Goal: Task Accomplishment & Management: Complete application form

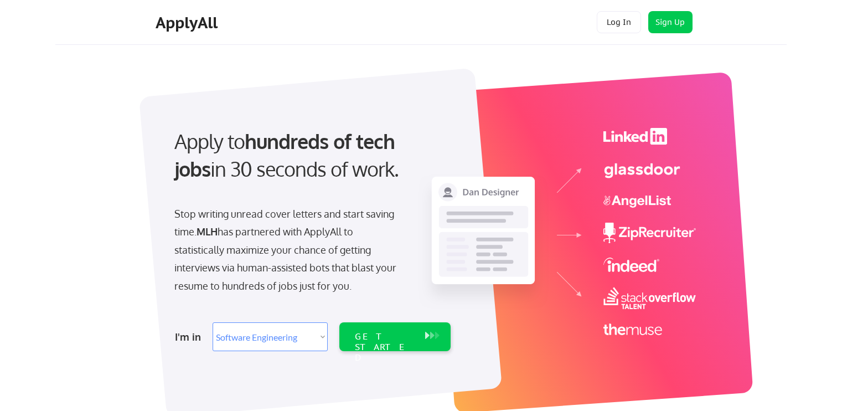
select select ""engineering""
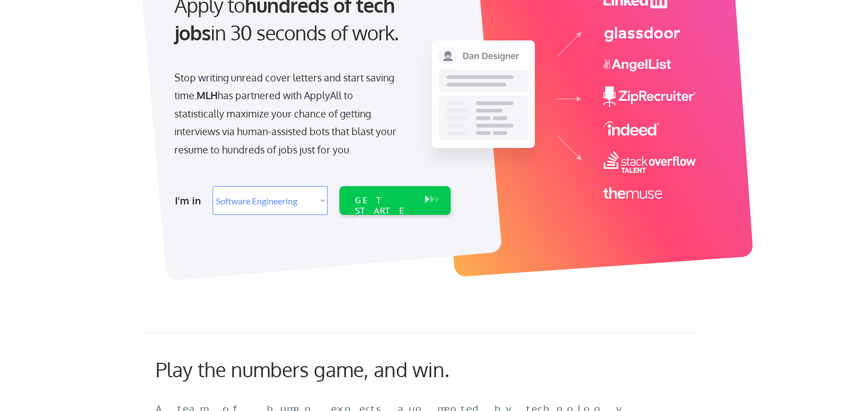
scroll to position [257, 0]
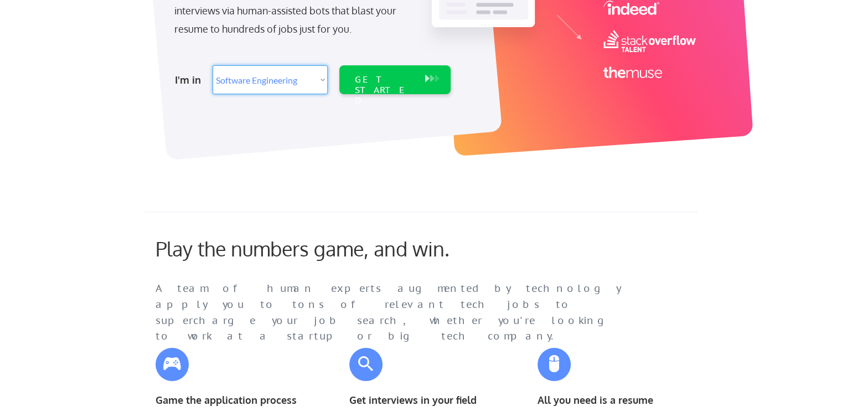
click at [301, 75] on select "Select Role Software Engineering Product Management Customer Success Sales UI/U…" at bounding box center [270, 79] width 115 height 29
click at [213, 65] on select "Select Role Software Engineering Product Management Customer Success Sales UI/U…" at bounding box center [270, 79] width 115 height 29
click at [369, 75] on div "GET STARTED" at bounding box center [384, 90] width 59 height 32
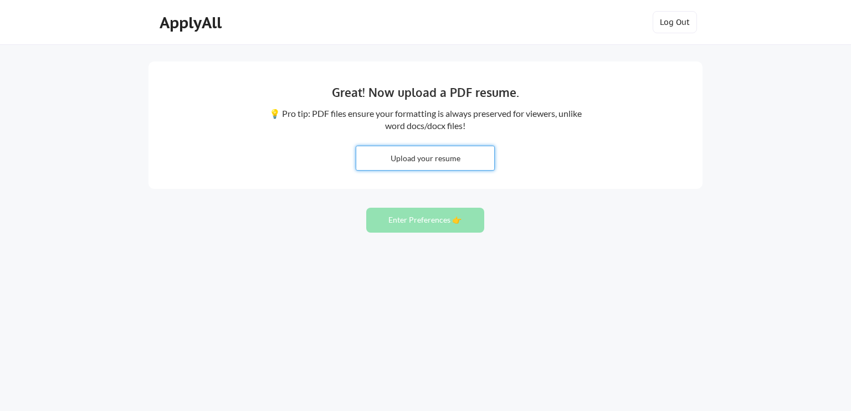
click at [426, 157] on input "file" at bounding box center [425, 158] width 138 height 24
type input "C:\fakepath\RS_______Resume.pdf"
click at [439, 157] on input "file" at bounding box center [425, 158] width 138 height 24
click at [451, 221] on button "Enter Preferences 👉" at bounding box center [425, 220] width 118 height 25
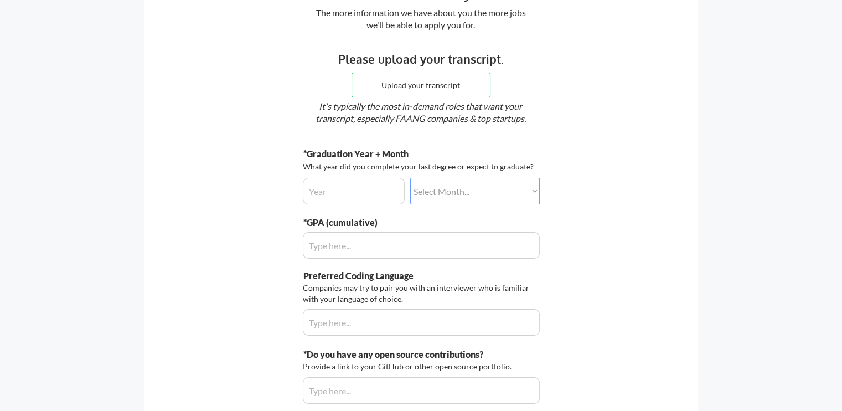
scroll to position [102, 0]
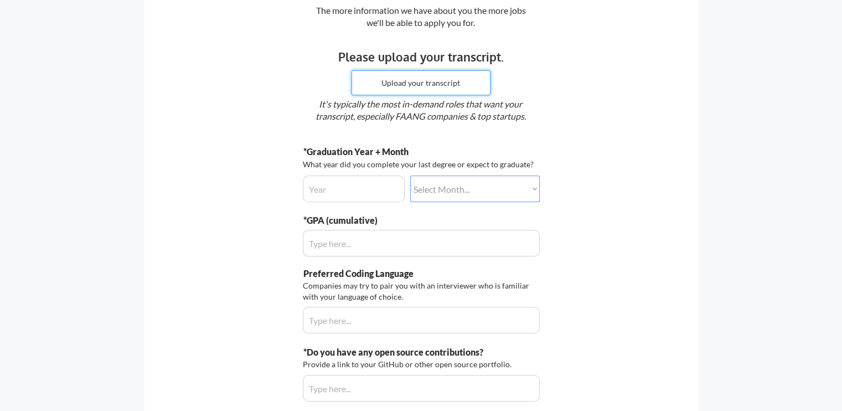
click at [413, 80] on input "file" at bounding box center [421, 83] width 138 height 24
type input "C:\fakepath\Transcript.pdf"
click at [345, 177] on input "input" at bounding box center [354, 189] width 102 height 27
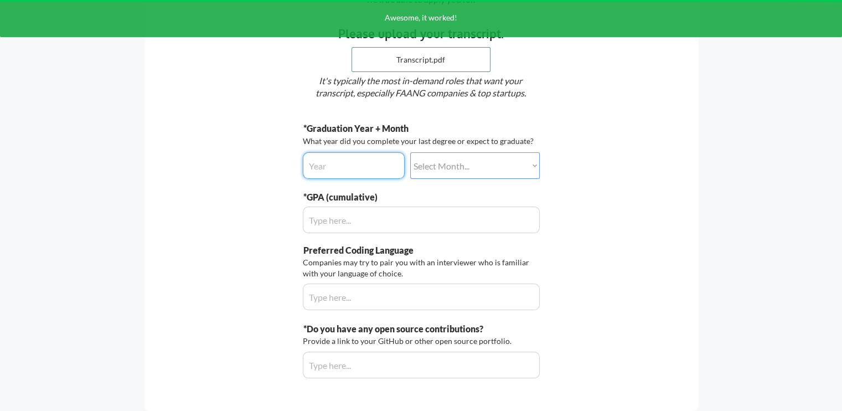
scroll to position [126, 0]
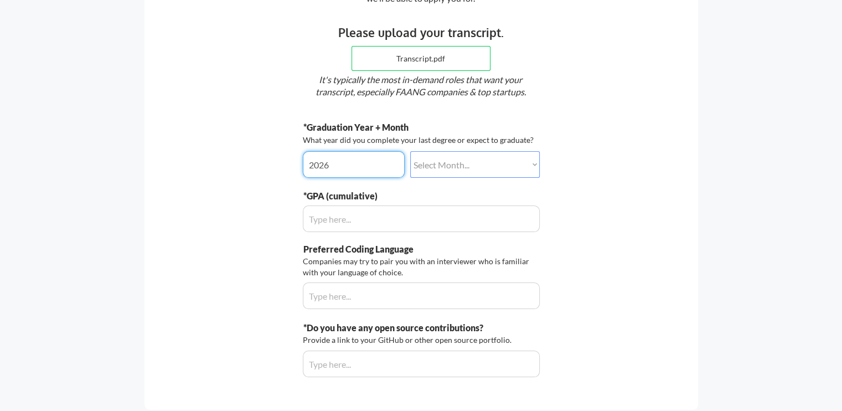
type input "2026"
click at [452, 157] on select "Select Month... January February March April May June July August September Oct…" at bounding box center [475, 164] width 130 height 27
select select ""july""
click at [410, 151] on select "Select Month... January February March April May June July August September Oct…" at bounding box center [475, 164] width 130 height 27
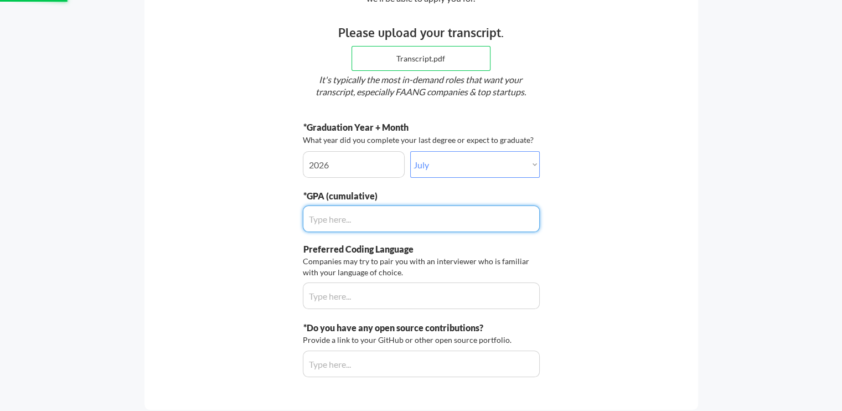
click at [356, 225] on input "input" at bounding box center [421, 218] width 237 height 27
type input "8.4"
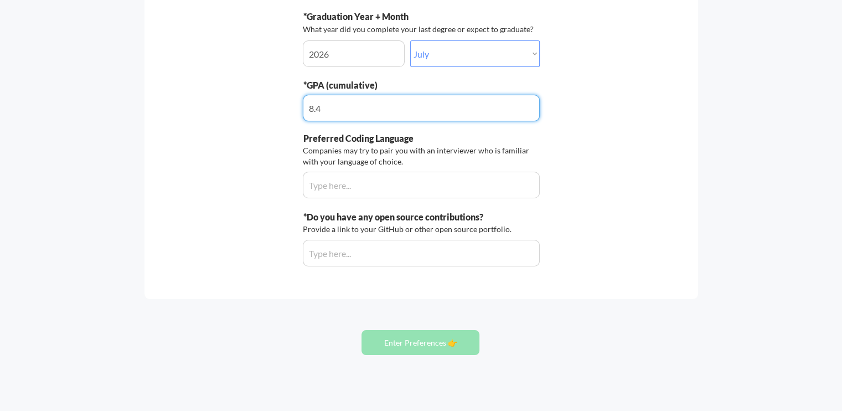
scroll to position [241, 0]
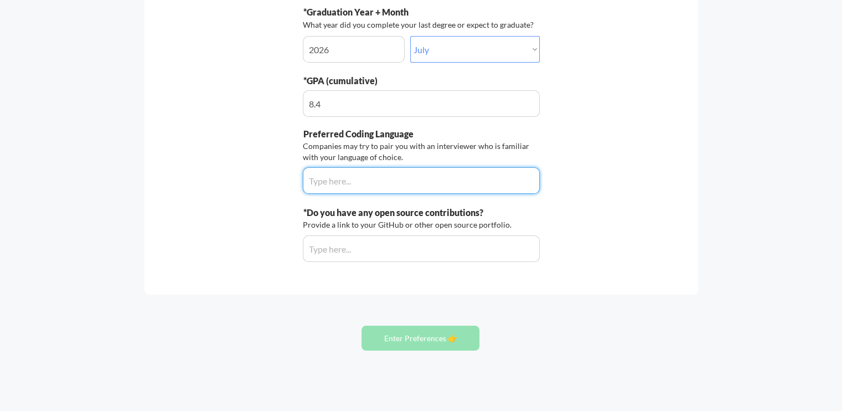
click at [343, 186] on input "input" at bounding box center [421, 180] width 237 height 27
type input "Python"
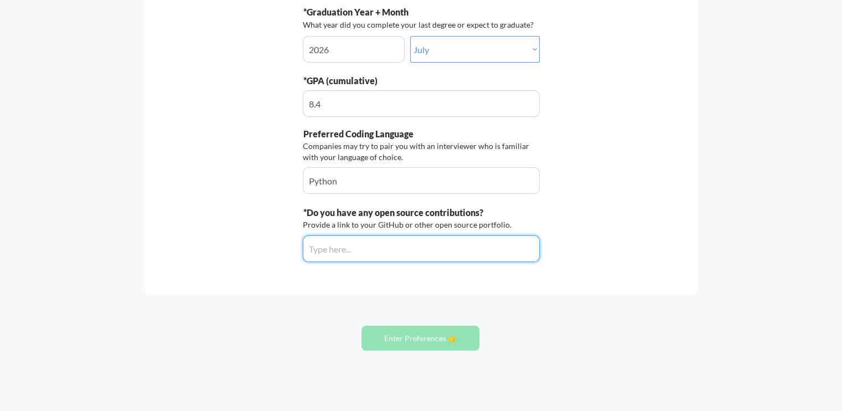
click at [320, 248] on input "input" at bounding box center [421, 248] width 237 height 27
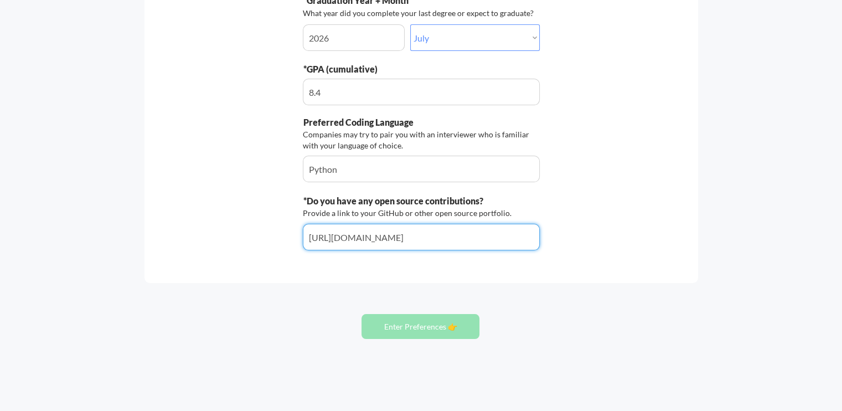
scroll to position [253, 0]
type input "https://github.com/RSN601KRI"
click at [408, 325] on button "Enter Preferences 👉" at bounding box center [421, 327] width 118 height 25
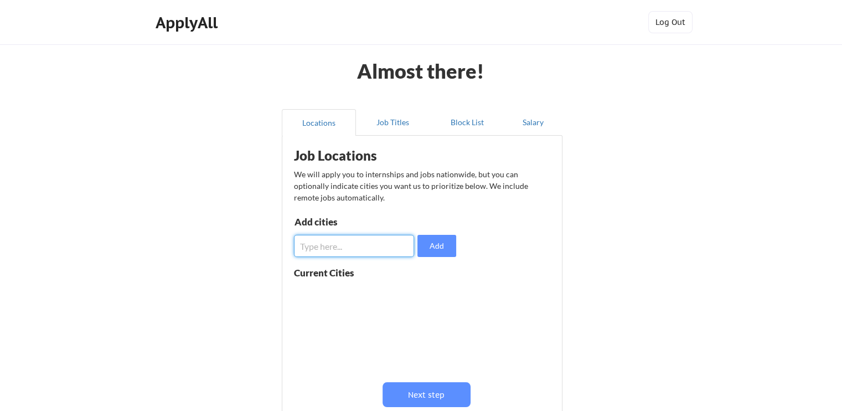
click at [348, 244] on input "input" at bounding box center [354, 246] width 120 height 22
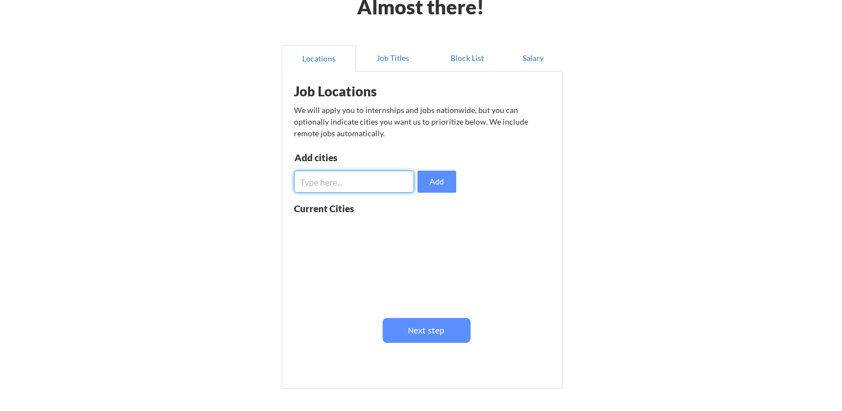
scroll to position [66, 0]
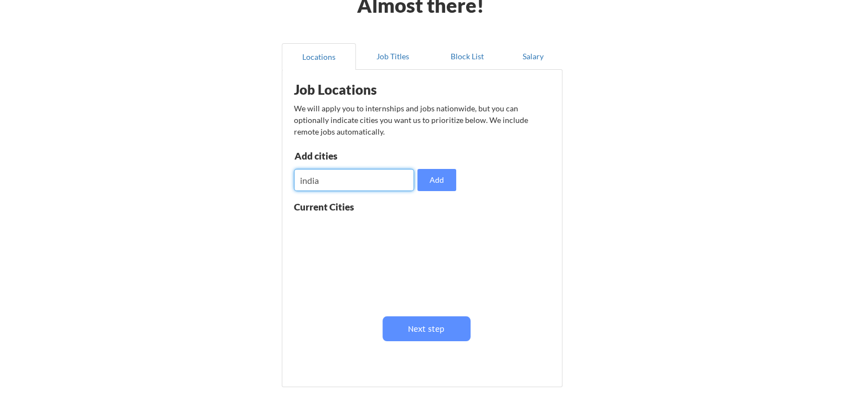
click at [395, 172] on input "input" at bounding box center [354, 180] width 120 height 22
type input "india"
click at [421, 225] on button at bounding box center [422, 228] width 8 height 8
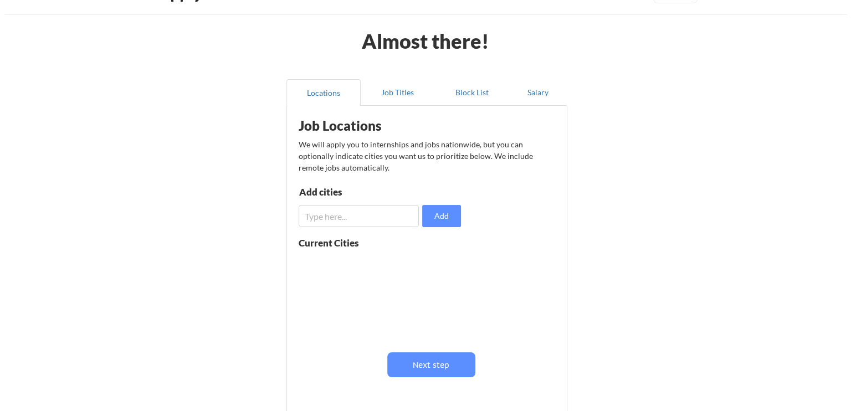
scroll to position [30, 0]
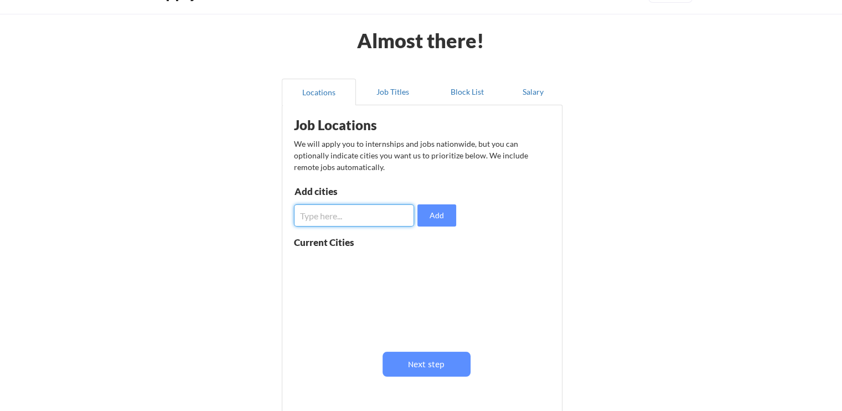
click at [329, 212] on input "input" at bounding box center [354, 215] width 120 height 22
type input "[GEOGRAPHIC_DATA]"
click at [349, 219] on input "input" at bounding box center [354, 215] width 120 height 22
type input "US"
click at [349, 219] on input "input" at bounding box center [354, 215] width 120 height 22
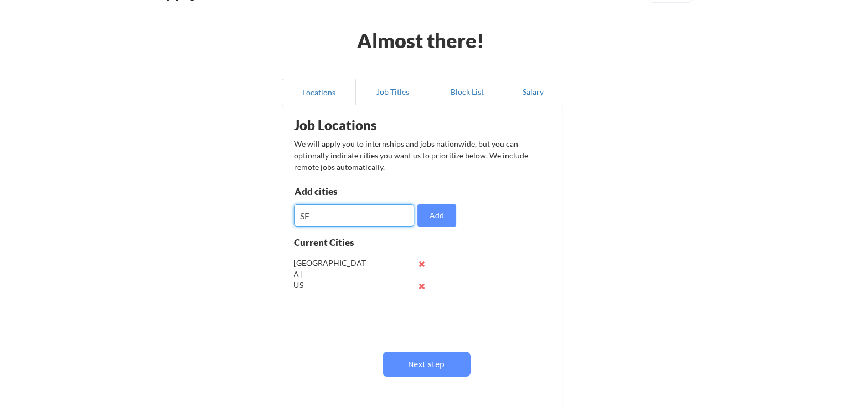
type input "SF"
click at [349, 219] on input "input" at bounding box center [354, 215] width 120 height 22
type input "New York"
click at [360, 212] on input "input" at bounding box center [354, 215] width 120 height 22
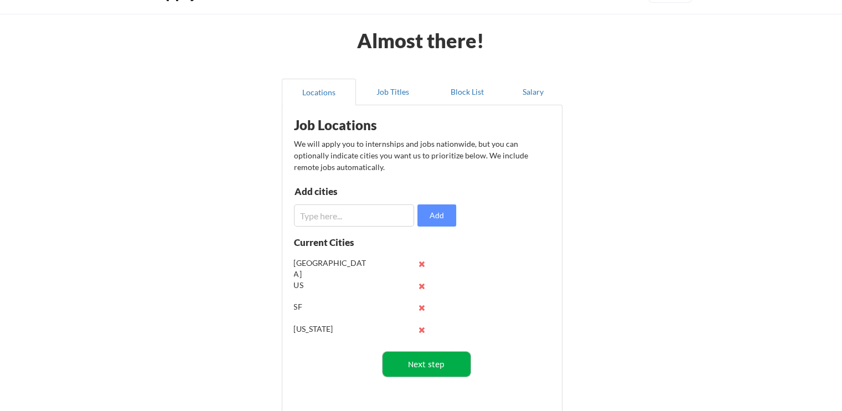
click at [408, 361] on button "Next step" at bounding box center [427, 364] width 88 height 25
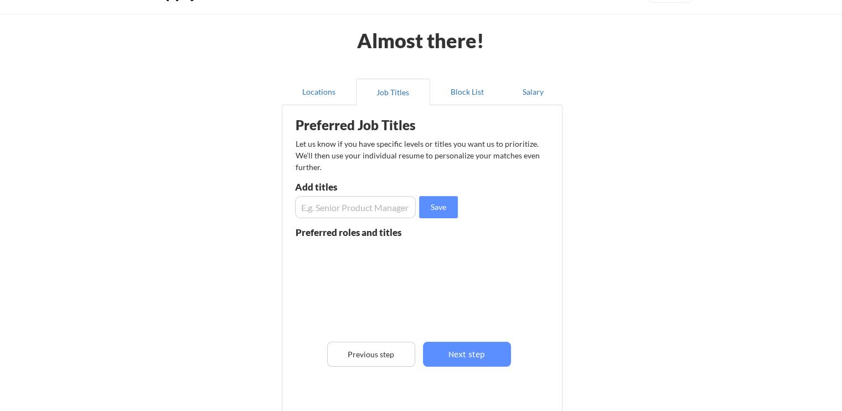
click at [337, 202] on input "input" at bounding box center [355, 207] width 121 height 22
type input "SDE"
click at [399, 208] on input "input" at bounding box center [355, 207] width 121 height 22
type input "SWE"
click at [394, 207] on input "input" at bounding box center [355, 207] width 121 height 22
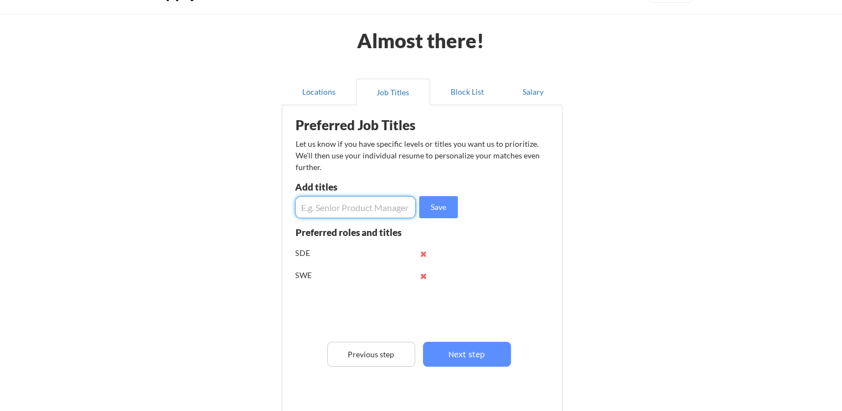
click at [393, 207] on input "input" at bounding box center [355, 207] width 121 height 22
type input "W"
type input "Data Science"
click at [380, 208] on input "input" at bounding box center [355, 207] width 121 height 22
type input "AI"
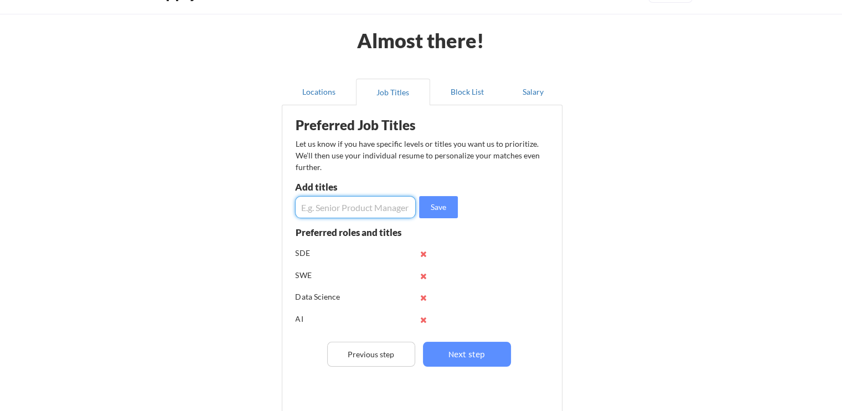
click at [380, 208] on input "input" at bounding box center [355, 207] width 121 height 22
type input "ML"
click at [383, 208] on input "input" at bounding box center [355, 207] width 121 height 22
type input "Founder"
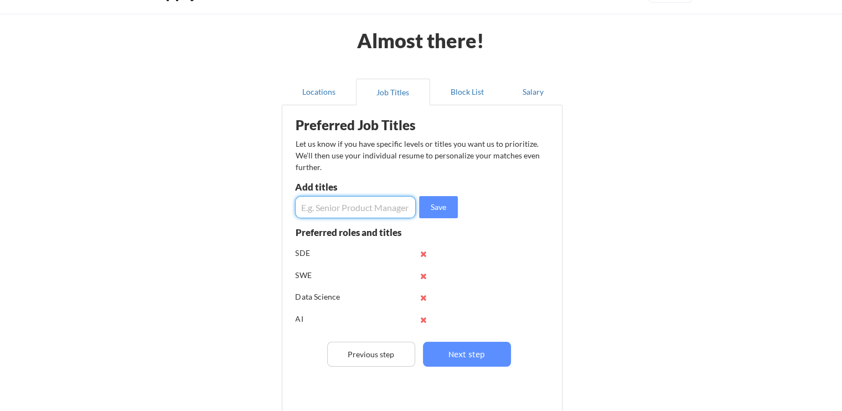
click at [386, 201] on input "input" at bounding box center [355, 207] width 121 height 22
click at [328, 209] on input "input" at bounding box center [355, 207] width 121 height 22
type input "Researcher"
click at [448, 212] on button "Save" at bounding box center [438, 207] width 39 height 22
click at [352, 212] on input "input" at bounding box center [355, 207] width 121 height 22
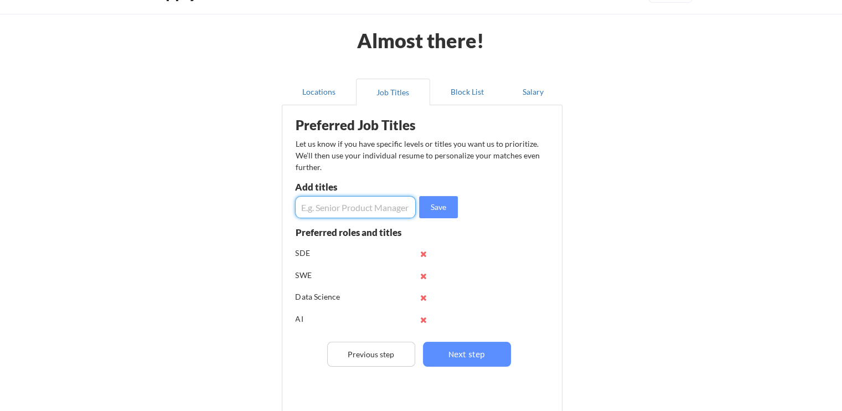
type input "s"
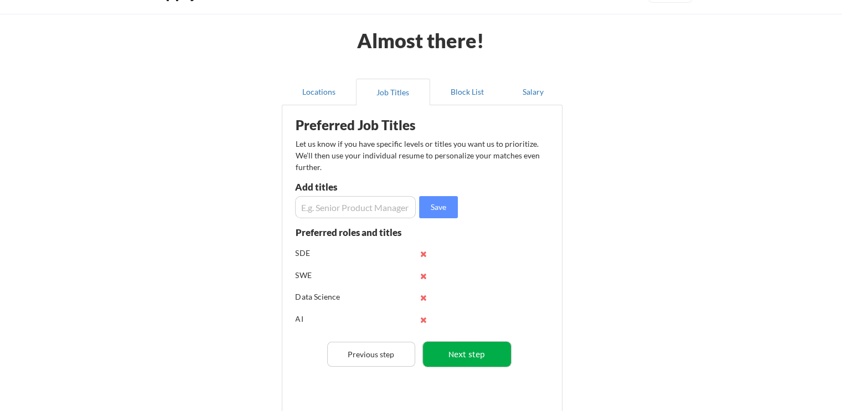
click at [451, 345] on button "Next step" at bounding box center [467, 354] width 88 height 25
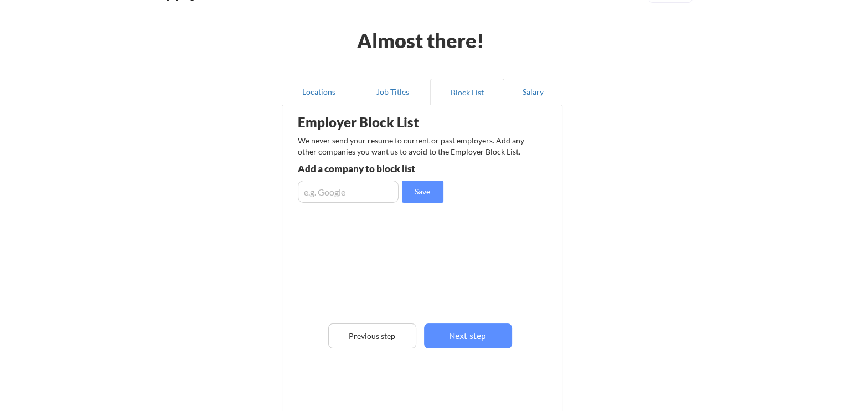
click at [359, 196] on input "input" at bounding box center [348, 192] width 101 height 22
type input "Google"
click at [359, 196] on input "input" at bounding box center [348, 192] width 101 height 22
type input "Meta"
click at [359, 196] on input "input" at bounding box center [348, 192] width 101 height 22
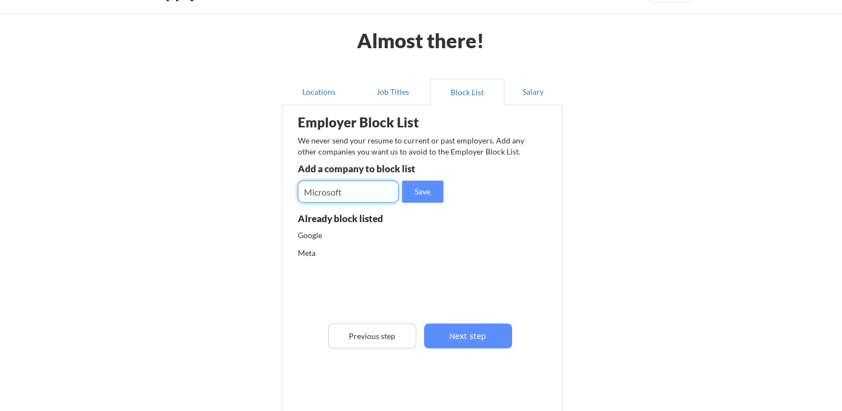
type input "Microsoft"
click at [359, 196] on input "input" at bounding box center [348, 192] width 101 height 22
type input "Amazon"
click at [392, 188] on input "input" at bounding box center [348, 192] width 101 height 22
type input "AMD"
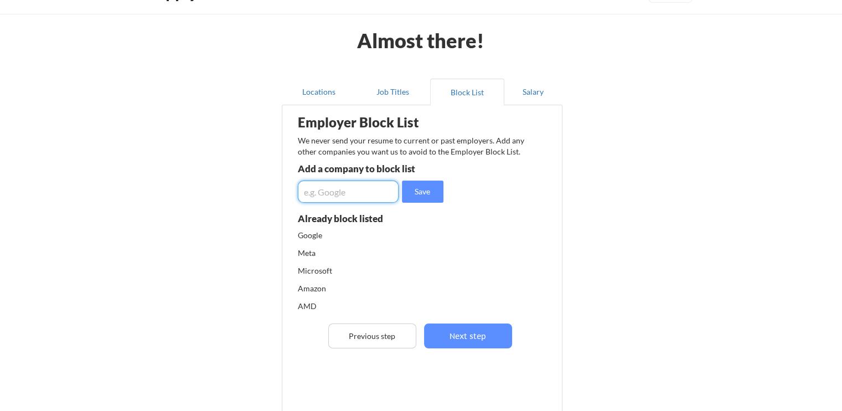
click at [382, 197] on input "input" at bounding box center [348, 192] width 101 height 22
type input "Nvidia"
click at [429, 189] on button "Save" at bounding box center [423, 192] width 42 height 22
click at [386, 185] on input "input" at bounding box center [348, 192] width 101 height 22
type input "Facebook"
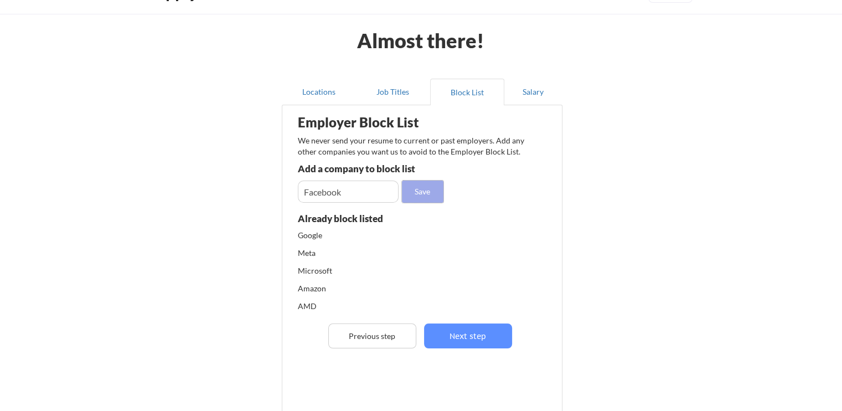
click at [419, 186] on button "Save" at bounding box center [423, 192] width 42 height 22
click at [377, 186] on input "input" at bounding box center [348, 192] width 101 height 22
click at [379, 184] on input "input" at bounding box center [348, 192] width 101 height 22
type input "Myntra"
click at [379, 184] on input "input" at bounding box center [348, 192] width 101 height 22
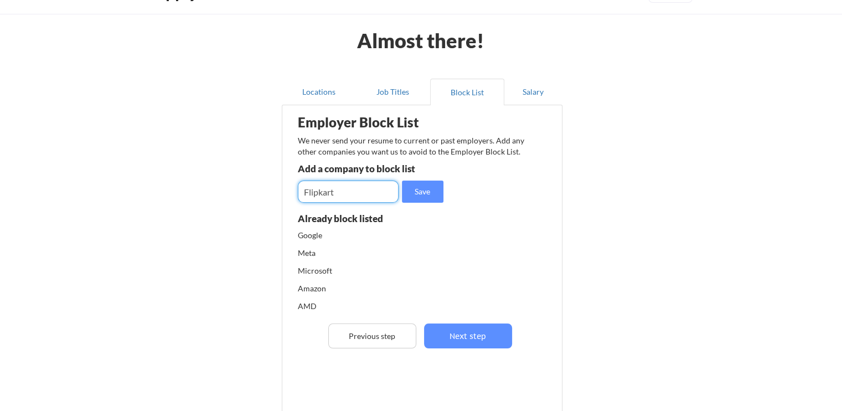
type input "Flipkart"
click at [379, 184] on input "input" at bounding box center [348, 192] width 101 height 22
type input "[PERSON_NAME]"
click at [379, 184] on input "input" at bounding box center [348, 192] width 101 height 22
type input "Walmart"
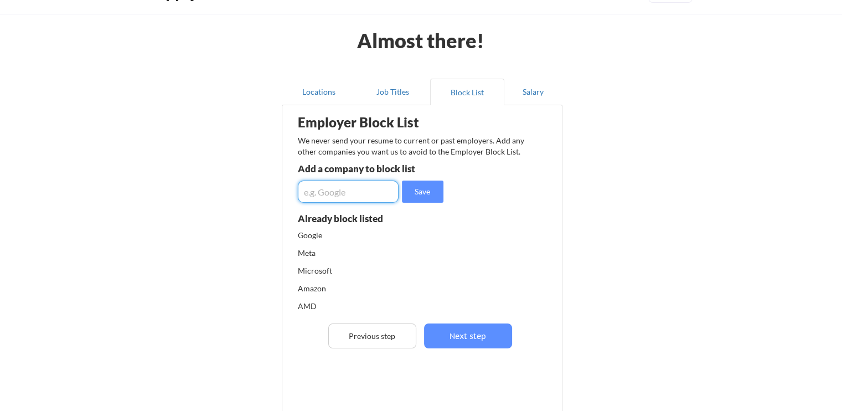
click at [379, 184] on input "input" at bounding box center [348, 192] width 101 height 22
type input "Zomato"
click at [379, 184] on input "input" at bounding box center [348, 192] width 101 height 22
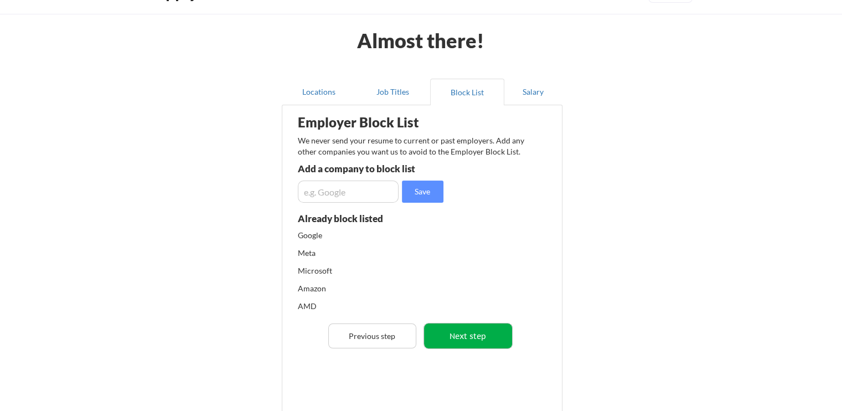
click at [469, 330] on button "Next step" at bounding box center [468, 335] width 88 height 25
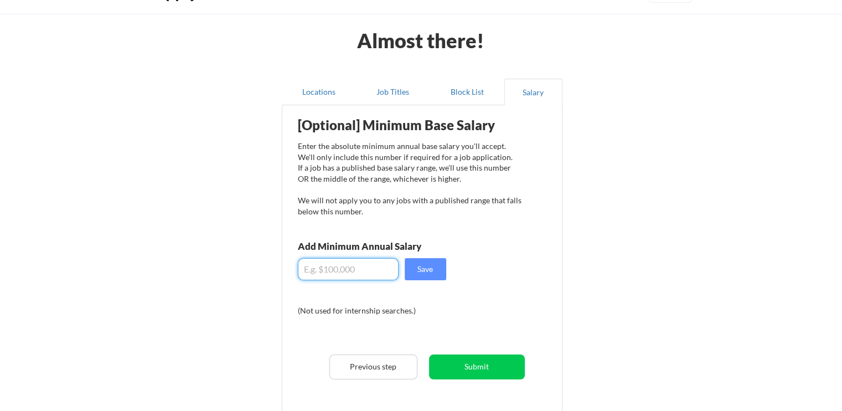
click at [367, 268] on input "input" at bounding box center [348, 269] width 101 height 22
type input "$30,000"
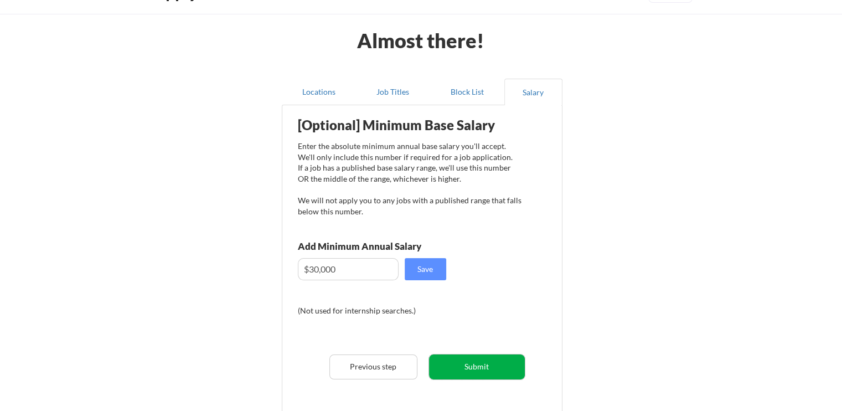
click at [448, 361] on button "Submit" at bounding box center [477, 366] width 96 height 25
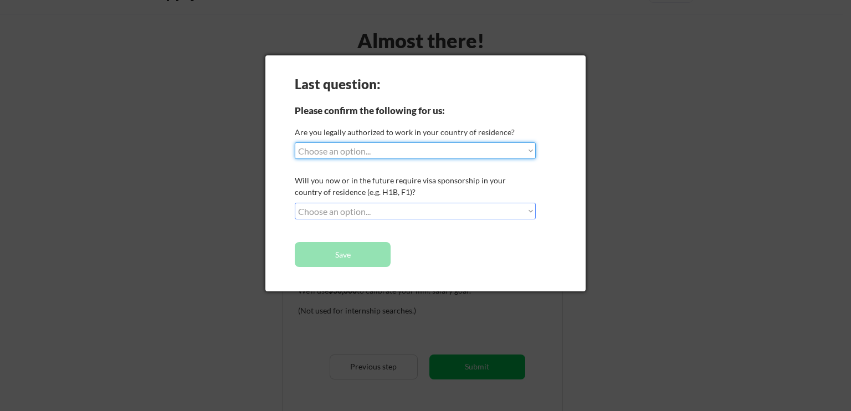
click at [399, 155] on select "Choose an option... Yes, I am a US Citizen Yes, I am a Canadian Citizen Yes, I …" at bounding box center [415, 150] width 241 height 17
select select ""yes__i_am_here_on_a_visa__h1b__opt__etc__""
click at [295, 142] on select "Choose an option... Yes, I am a US Citizen Yes, I am a Canadian Citizen Yes, I …" at bounding box center [415, 150] width 241 height 17
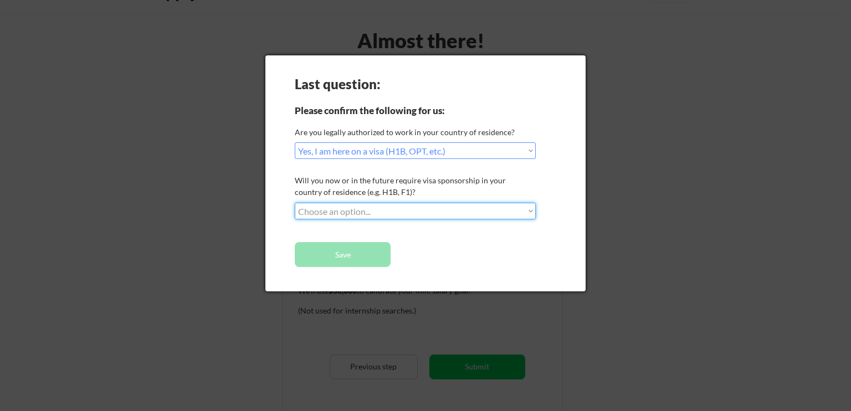
click at [366, 215] on select "Choose an option... No, I will not need sponsorship Yes, I will need sponsorship" at bounding box center [415, 211] width 241 height 17
select select ""yes__i_will_need_sponsorship""
click at [295, 203] on select "Choose an option... No, I will not need sponsorship Yes, I will need sponsorship" at bounding box center [415, 211] width 241 height 17
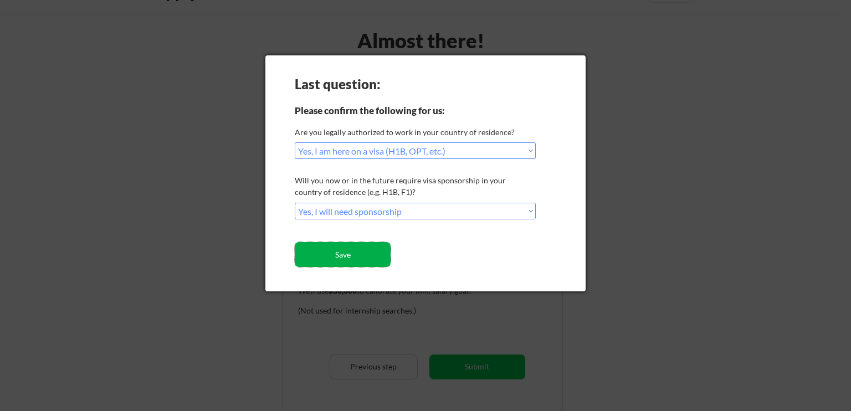
click at [363, 253] on button "Save" at bounding box center [343, 254] width 96 height 25
click at [363, 254] on button "Save" at bounding box center [343, 254] width 96 height 25
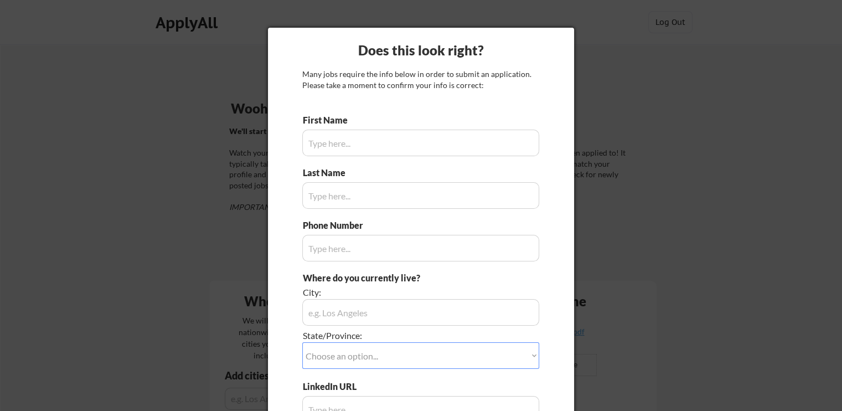
click at [381, 157] on div "First Name Last Name Phone Number Where do you currently live? City: State/Prov…" at bounding box center [420, 301] width 237 height 374
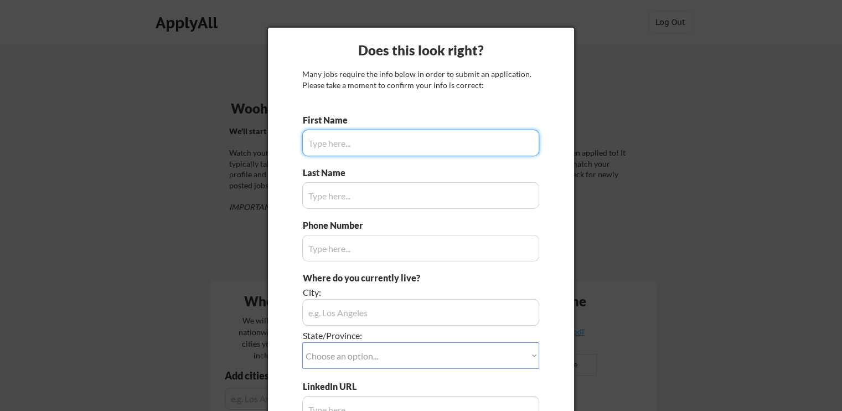
click at [368, 152] on input "input" at bounding box center [420, 143] width 237 height 27
type input "Ros"
type input "Kumari"
type input "[PHONE_NUMBER]"
type input "[GEOGRAPHIC_DATA], [GEOGRAPHIC_DATA], [GEOGRAPHIC_DATA]"
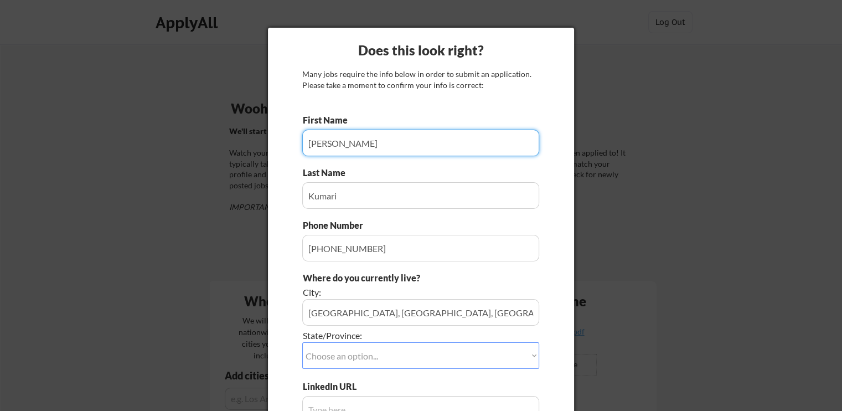
scroll to position [146, 0]
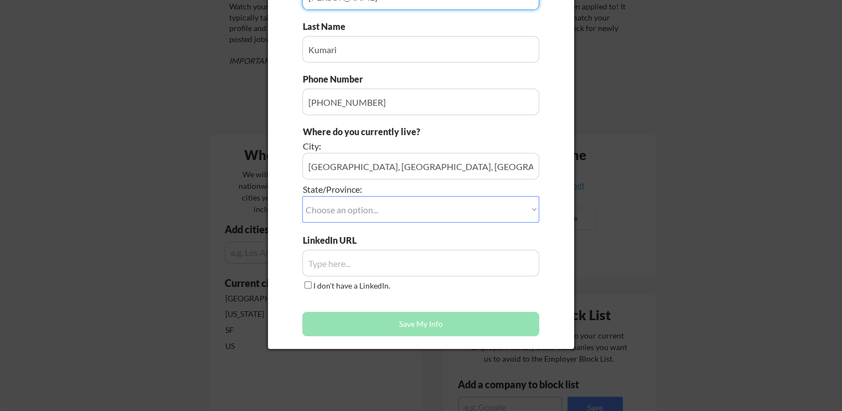
type input "[PERSON_NAME]"
click at [336, 212] on select "Choose an option... Other/Not Applicable [US_STATE] [US_STATE] [GEOGRAPHIC_DATA…" at bounding box center [420, 209] width 237 height 27
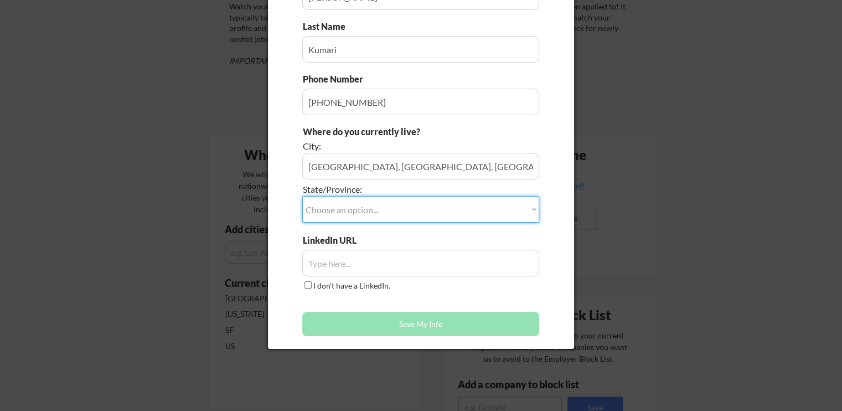
select select ""Other/Not Applicable""
click at [302, 196] on select "Choose an option... Other/Not Applicable [US_STATE] [US_STATE] [GEOGRAPHIC_DATA…" at bounding box center [420, 209] width 237 height 27
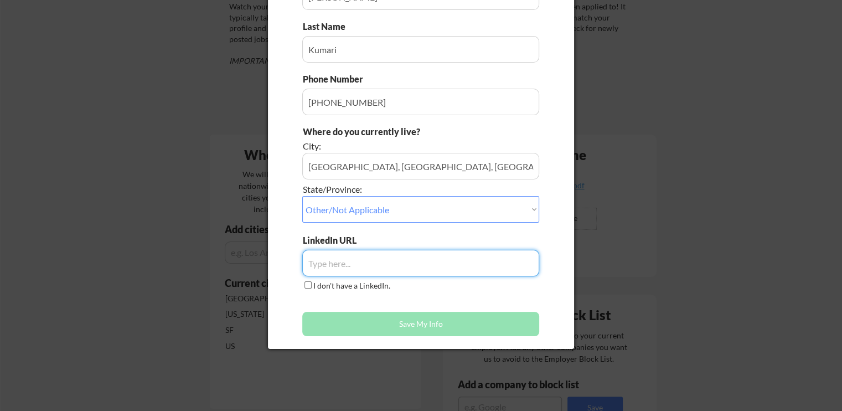
click at [348, 270] on input "input" at bounding box center [420, 263] width 237 height 27
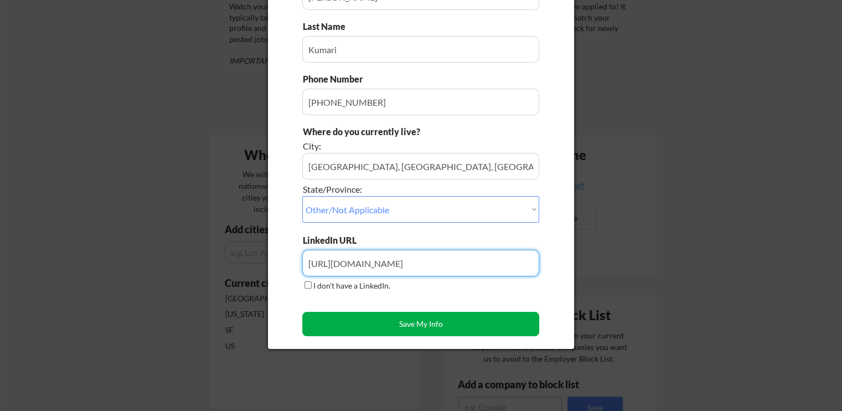
type input "[URL][DOMAIN_NAME]"
click at [401, 329] on button "Save My Info" at bounding box center [420, 324] width 237 height 24
type input "[GEOGRAPHIC_DATA], [GEOGRAPHIC_DATA], [GEOGRAPHIC_DATA], Other/Not Applicable"
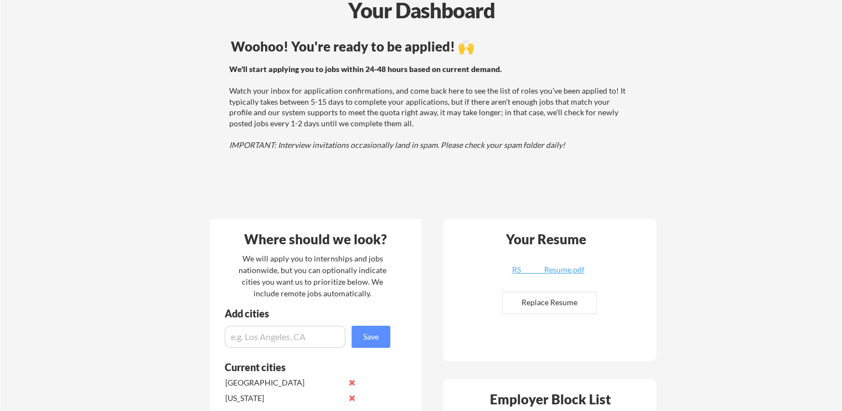
scroll to position [0, 0]
